Goal: Check status: Check status

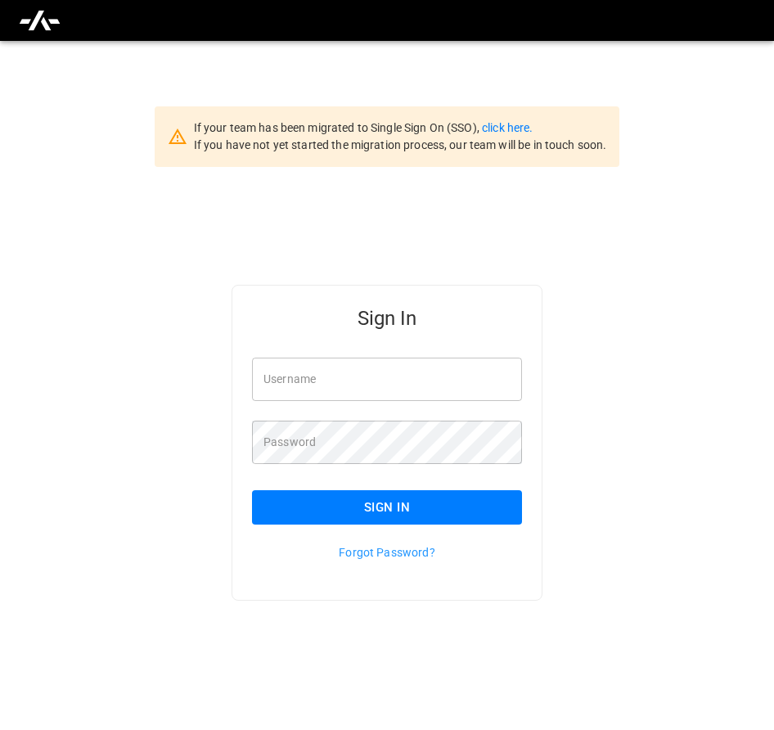
type input "**********"
click at [409, 506] on button "Sign In" at bounding box center [387, 507] width 270 height 34
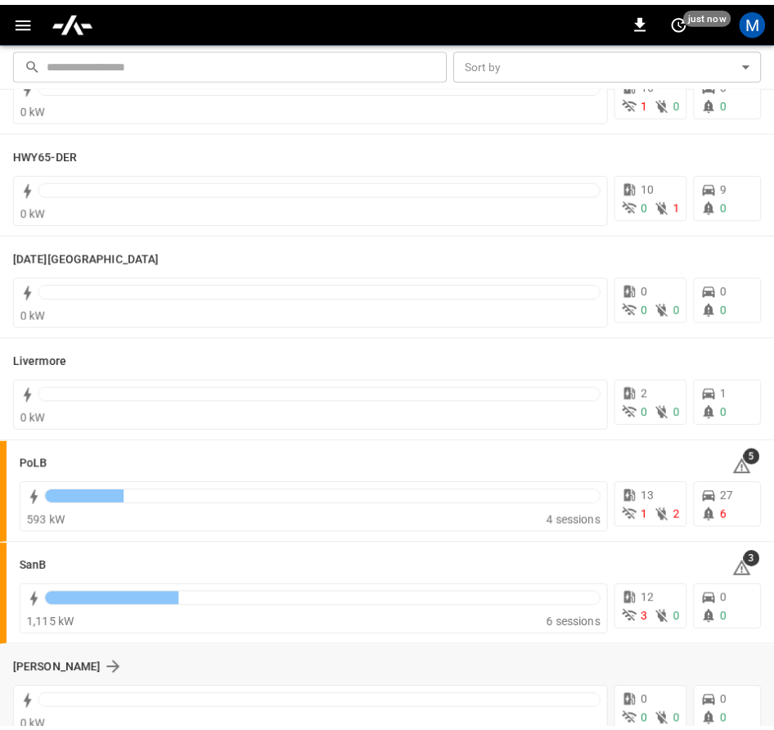
scroll to position [245, 0]
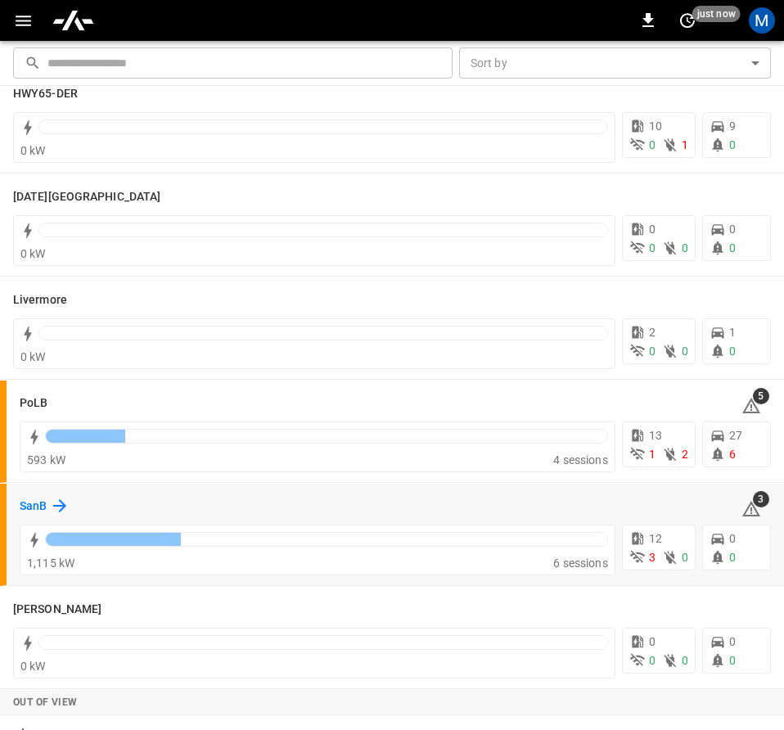
click at [48, 508] on div "SanB" at bounding box center [45, 506] width 50 height 20
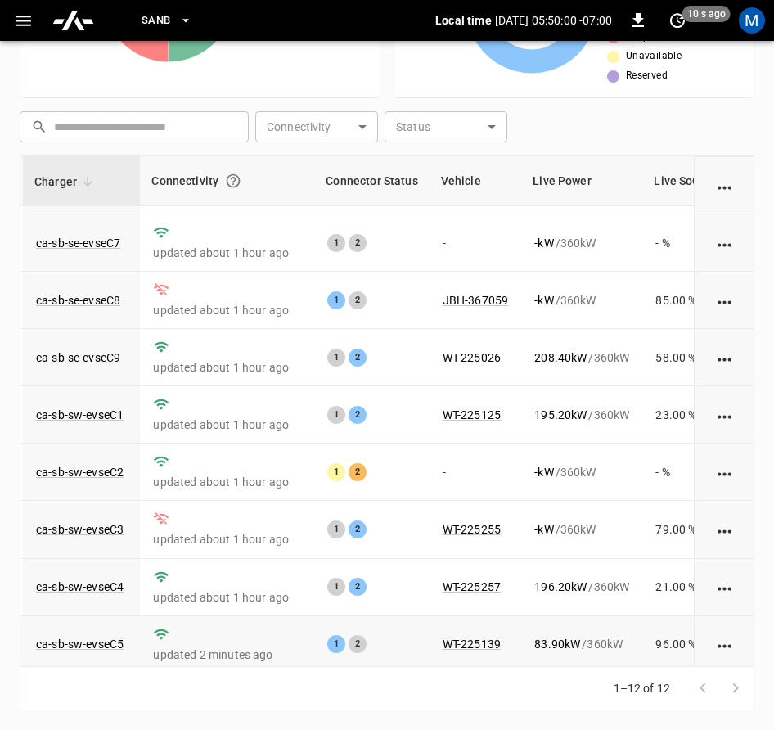
scroll to position [84, 114]
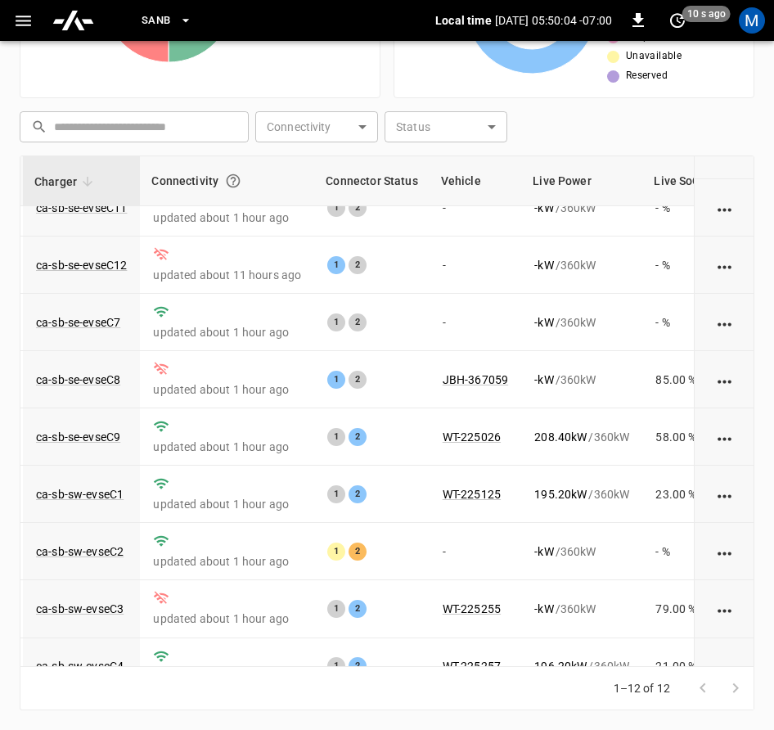
drag, startPoint x: 540, startPoint y: 668, endPoint x: 580, endPoint y: 673, distance: 40.4
click at [580, 673] on div "1–12 of 12" at bounding box center [387, 688] width 735 height 43
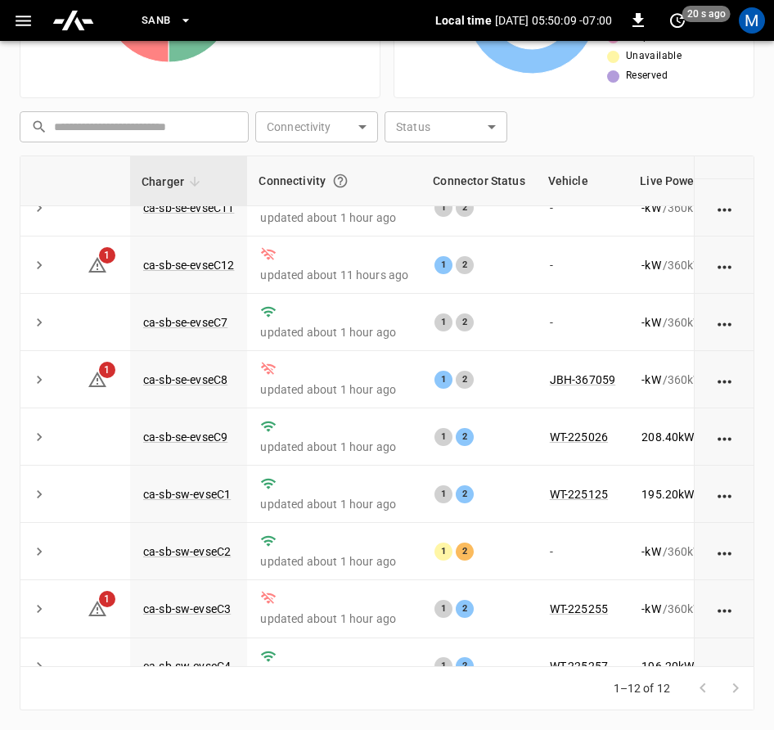
scroll to position [248, 7]
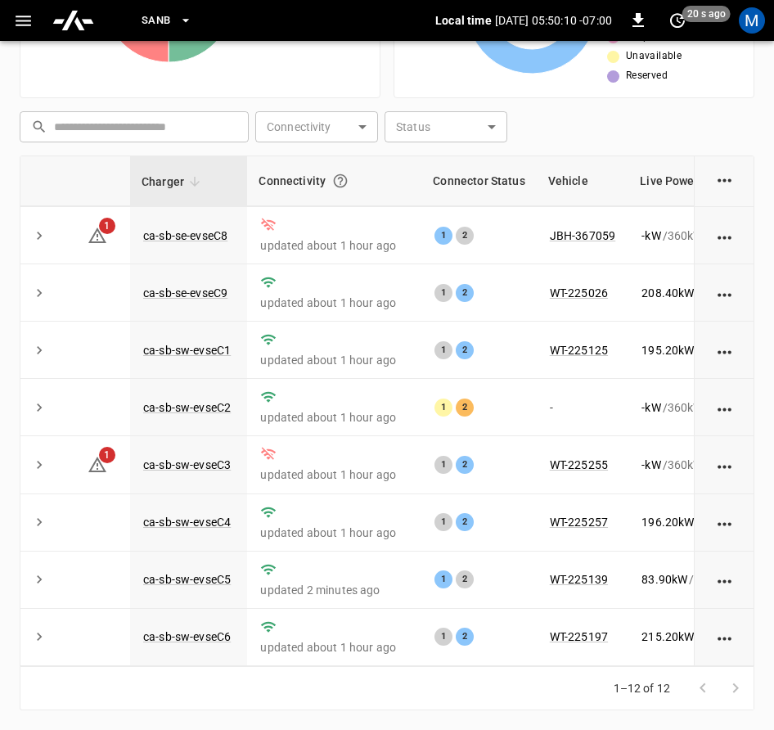
drag, startPoint x: 510, startPoint y: 666, endPoint x: 582, endPoint y: 669, distance: 72.1
click at [582, 669] on div "1–12 of 12" at bounding box center [387, 688] width 735 height 43
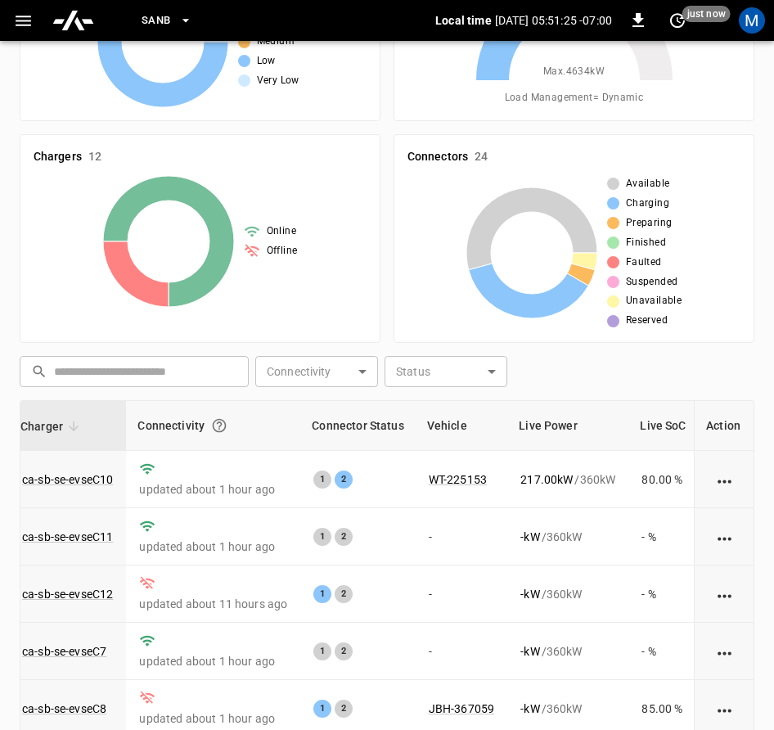
scroll to position [133, 0]
click at [51, 247] on div "Online Offline" at bounding box center [200, 242] width 333 height 131
click at [715, 362] on div "​ ​ Connectivity ​ Connectivity Status ​ Status" at bounding box center [383, 369] width 741 height 38
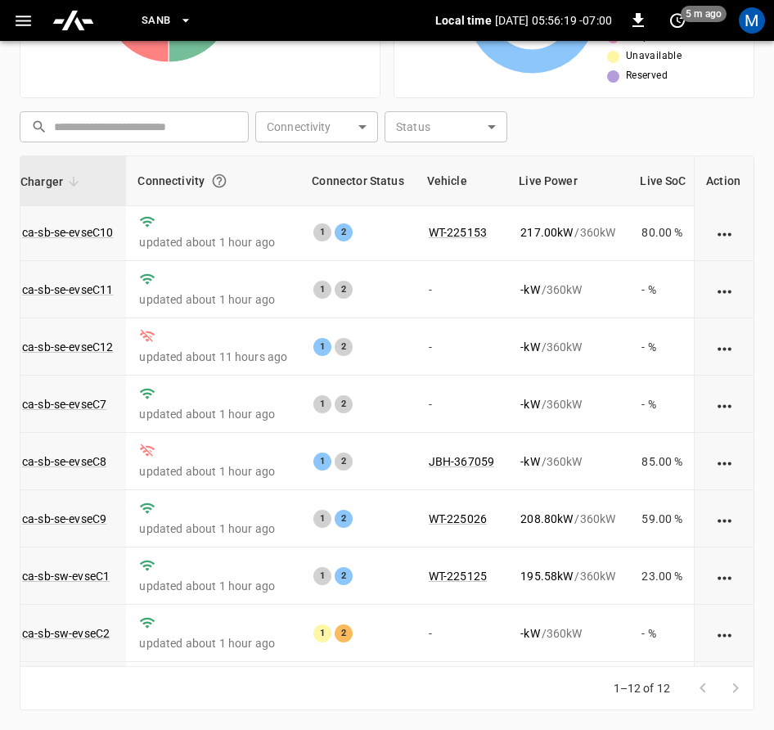
scroll to position [0, 128]
